Goal: Entertainment & Leisure: Consume media (video, audio)

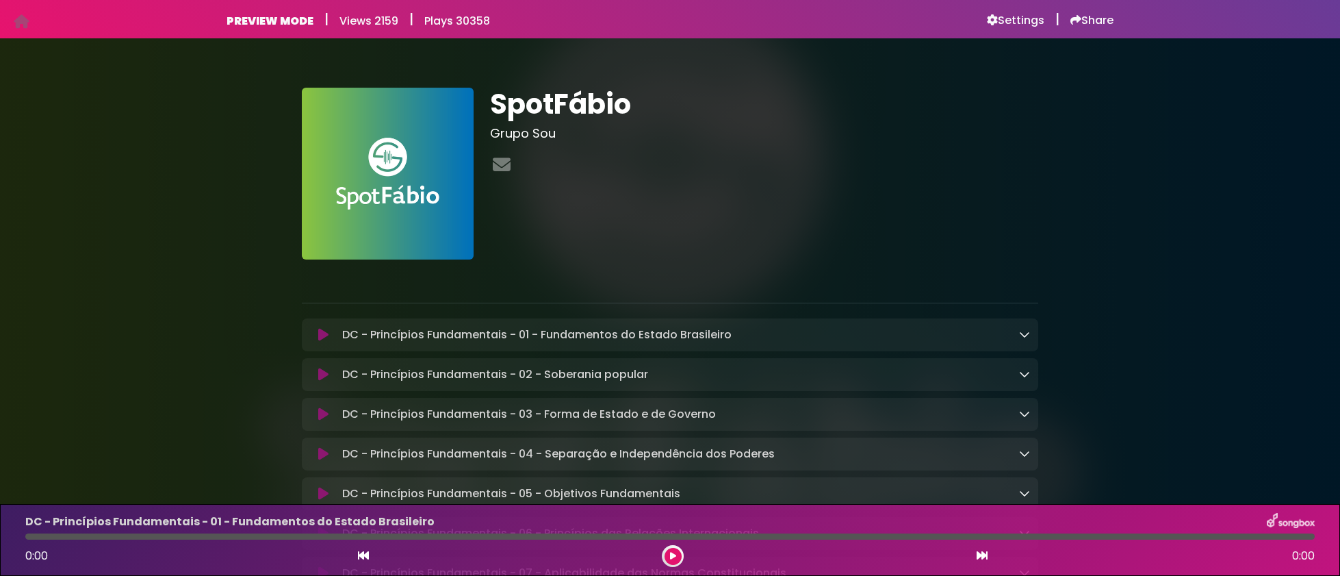
drag, startPoint x: 1320, startPoint y: 23, endPoint x: 1336, endPoint y: 50, distance: 31.9
click at [1336, 48] on body "Your Private Link https://songbox.com/s/spotfabio Copy Link PREVIEW MODE | View…" at bounding box center [670, 288] width 1340 height 576
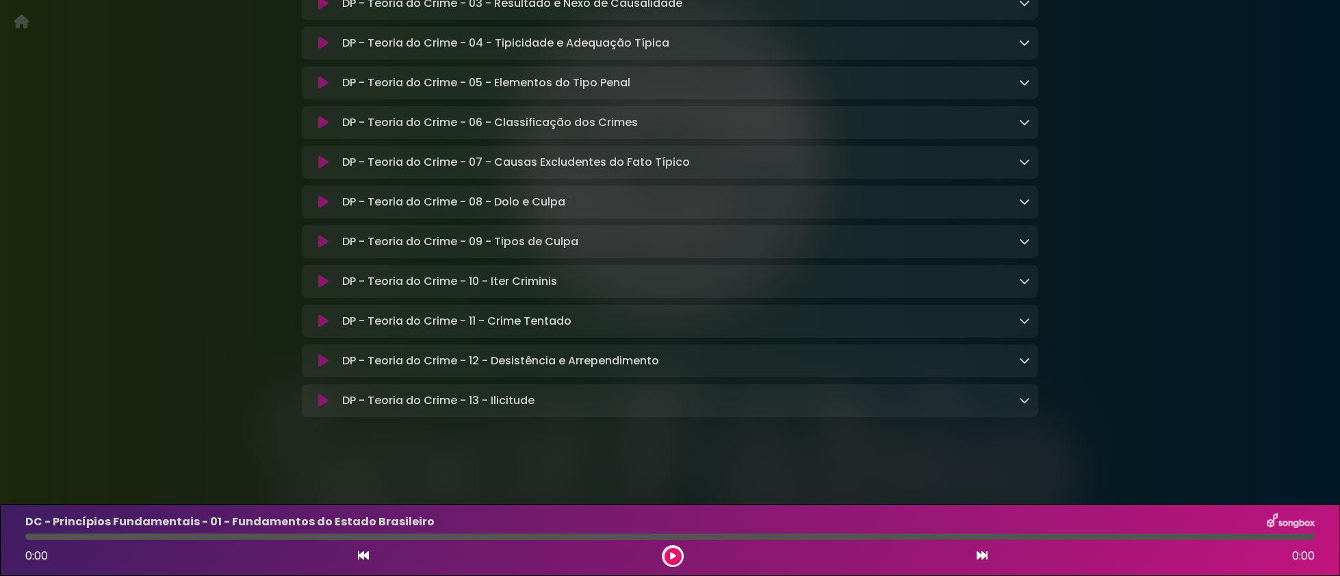
scroll to position [7948, 0]
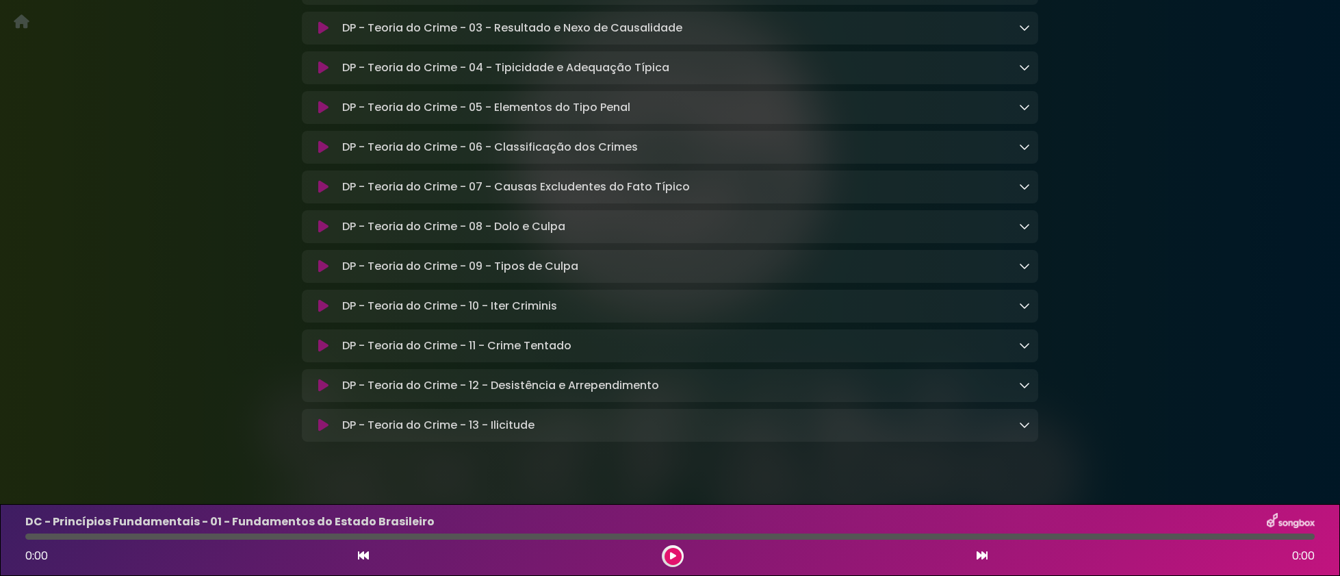
scroll to position [7948, 0]
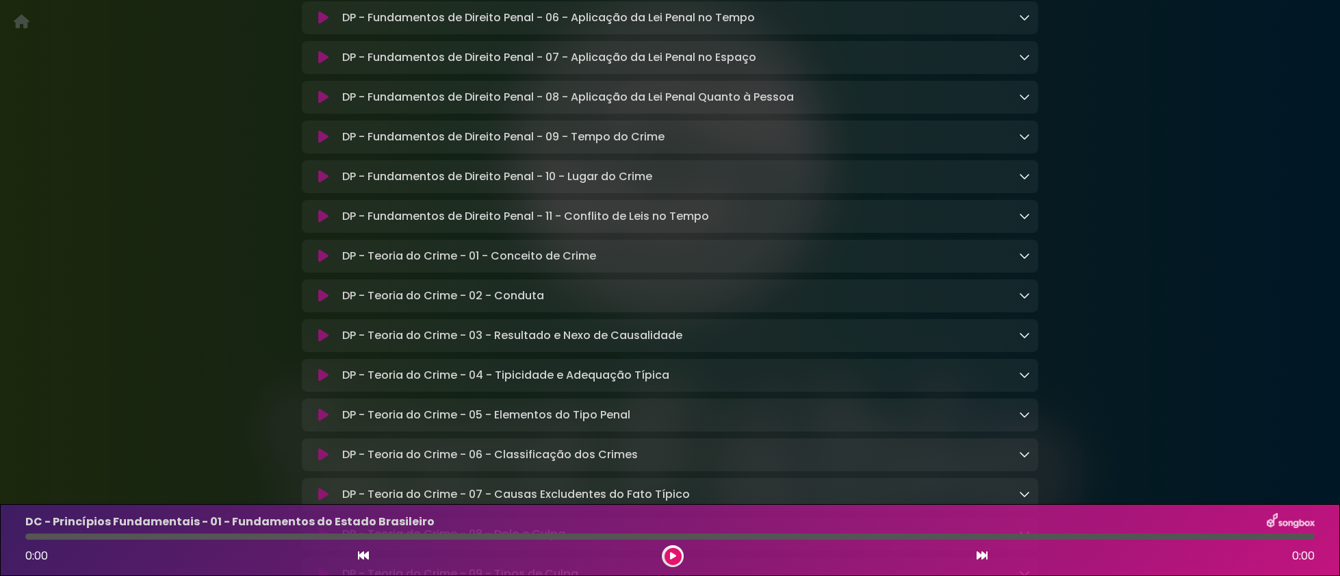
scroll to position [7948, 0]
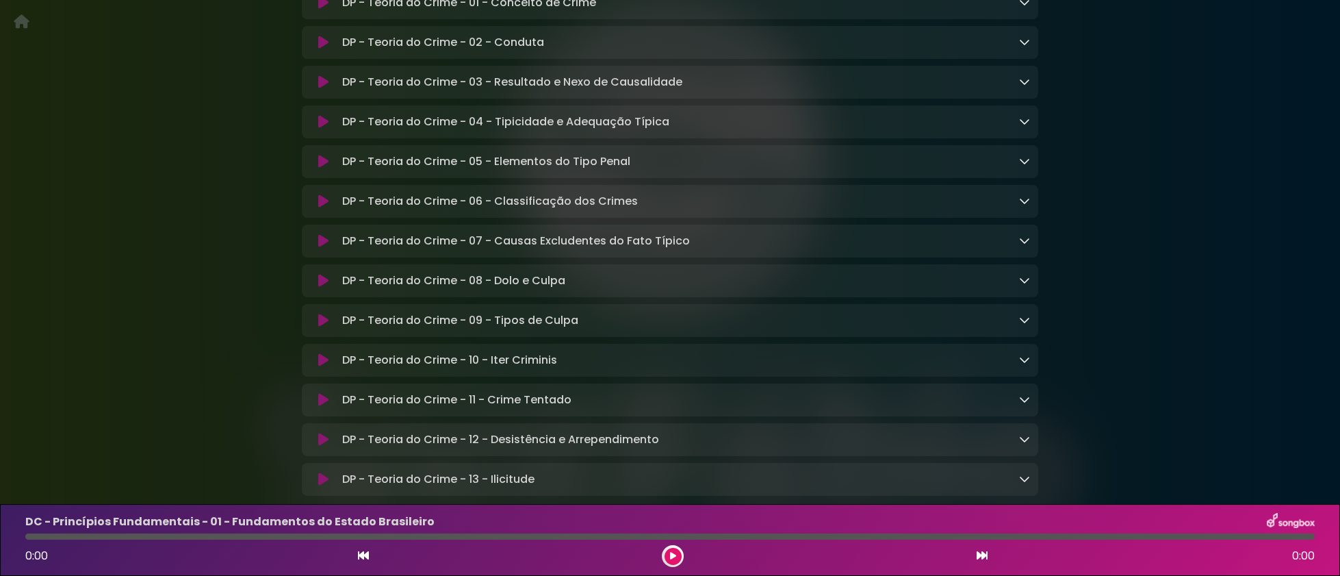
scroll to position [7418, 0]
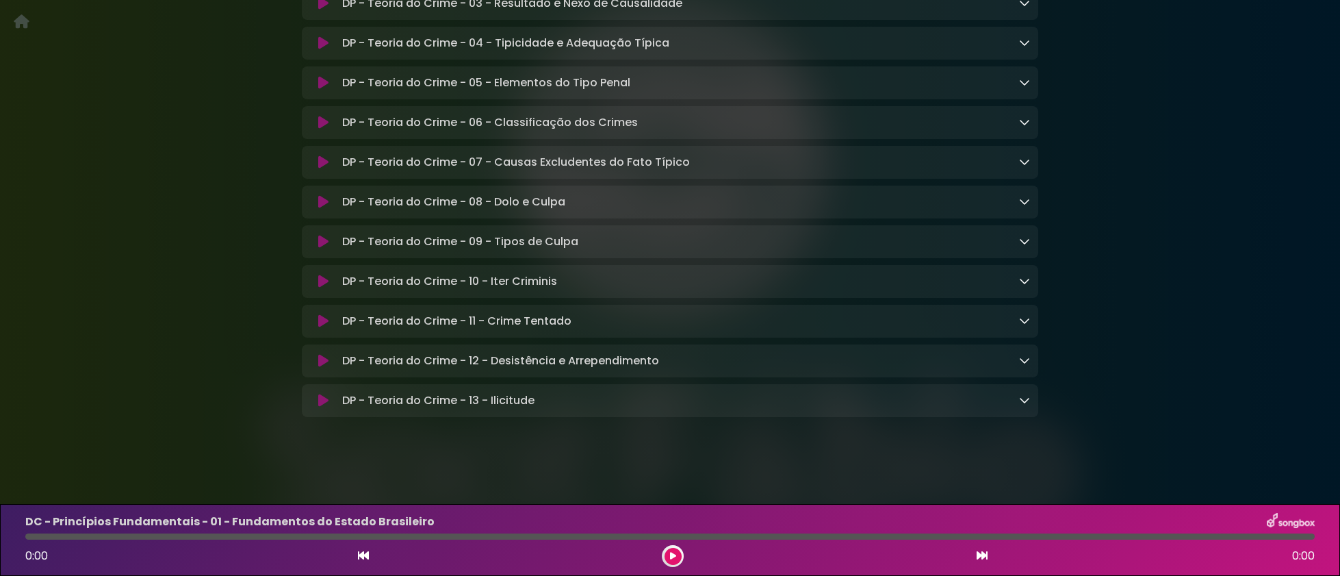
scroll to position [7948, 0]
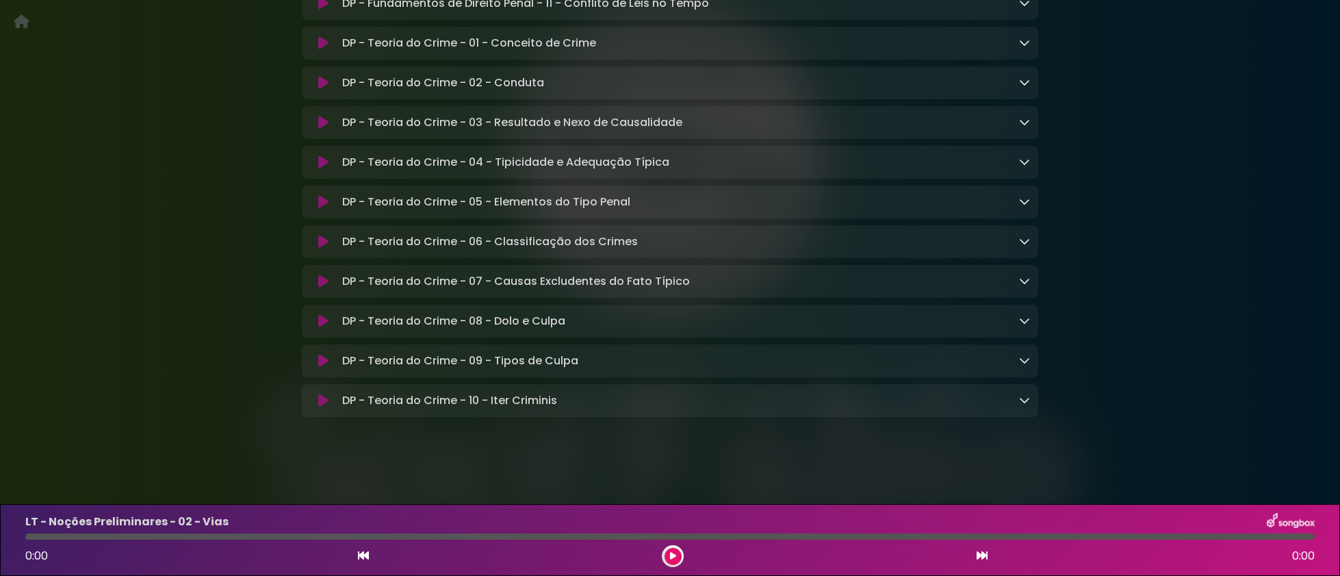
scroll to position [7948, 0]
drag, startPoint x: 1336, startPoint y: 552, endPoint x: 1331, endPoint y: 493, distance: 58.4
click at [1331, 493] on body "Your Private Link https://songbox.com/s/spotfabio Copy Link PREVIEW MODE | View…" at bounding box center [670, 288] width 1340 height 576
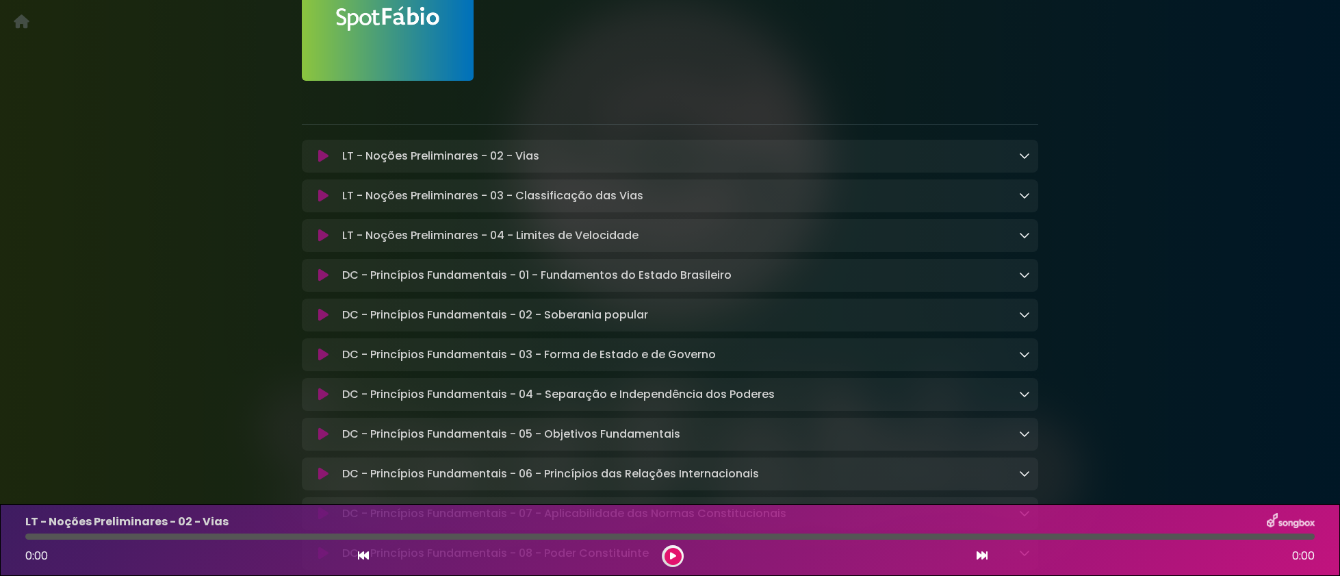
scroll to position [0, 0]
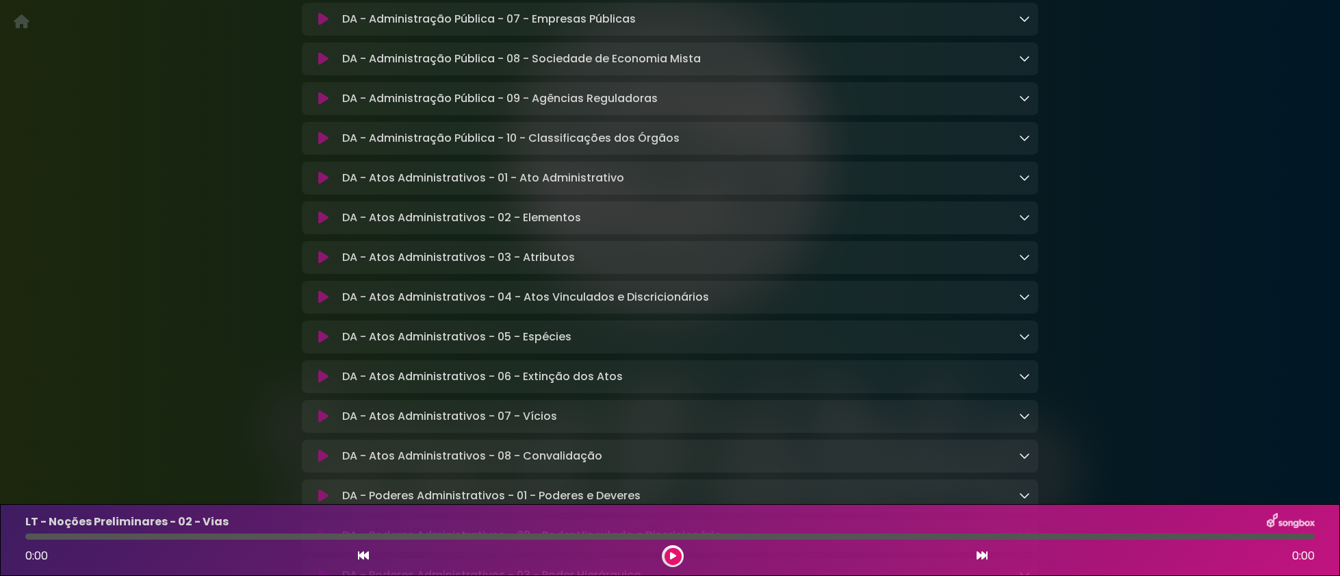
scroll to position [1415, 0]
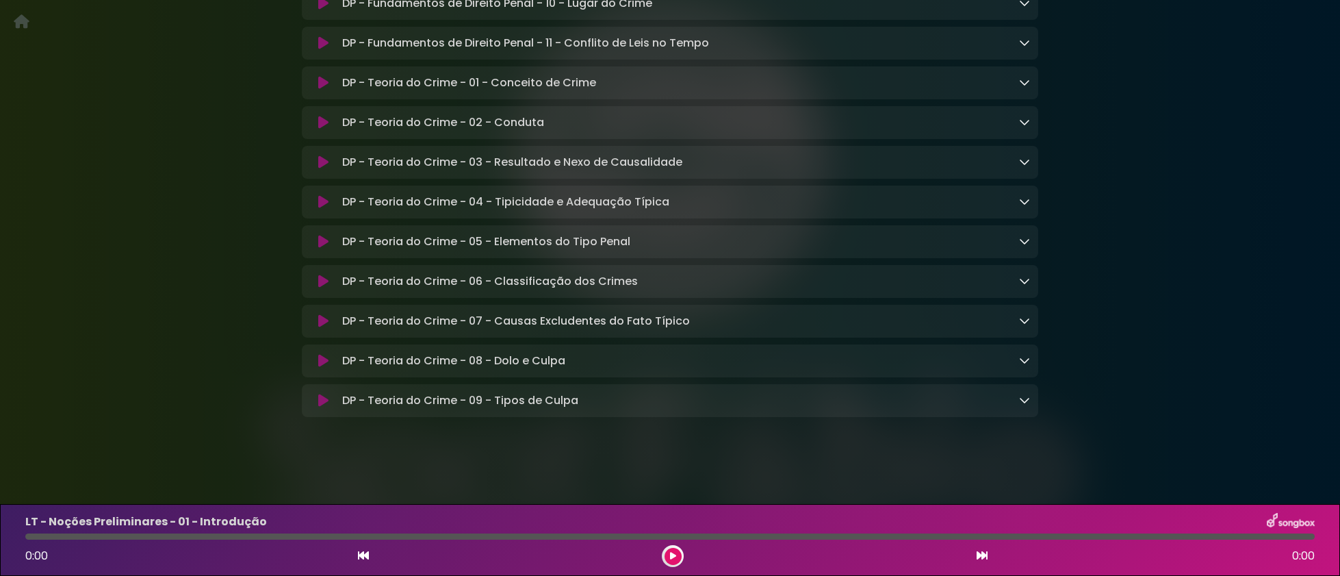
scroll to position [7856, 0]
